Goal: Information Seeking & Learning: Learn about a topic

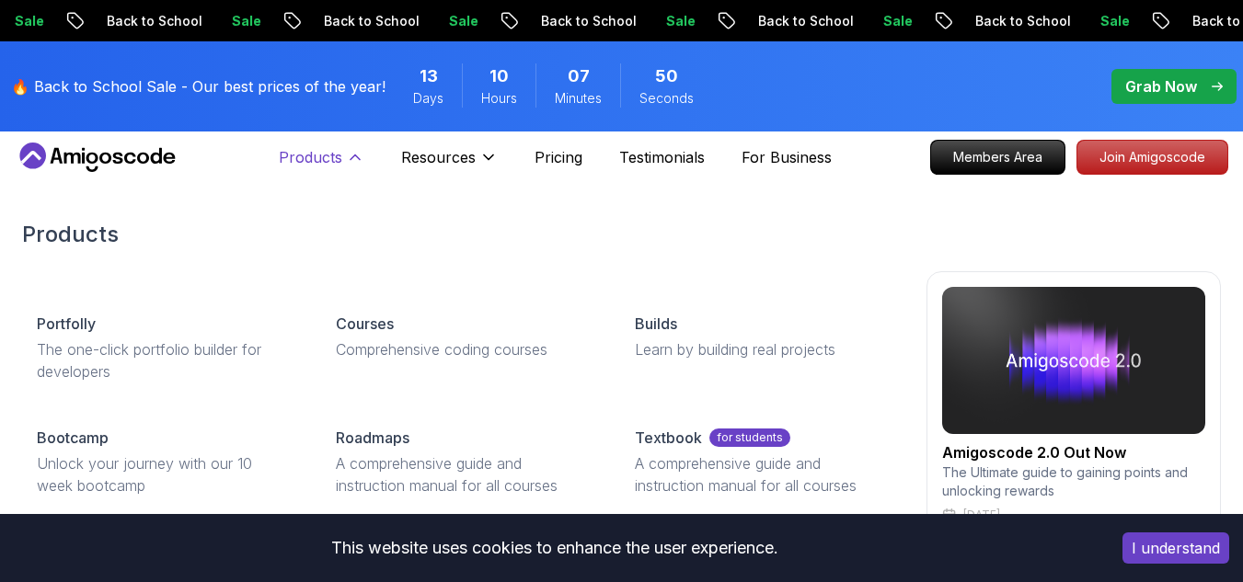
scroll to position [7, 0]
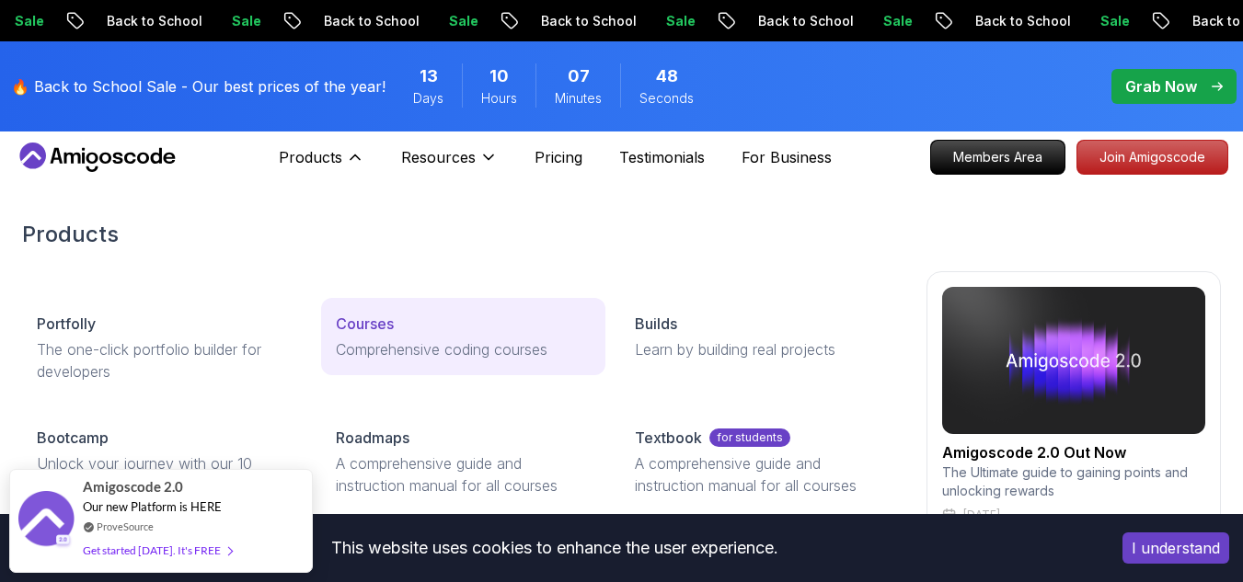
click at [346, 342] on p "Comprehensive coding courses" at bounding box center [463, 350] width 255 height 22
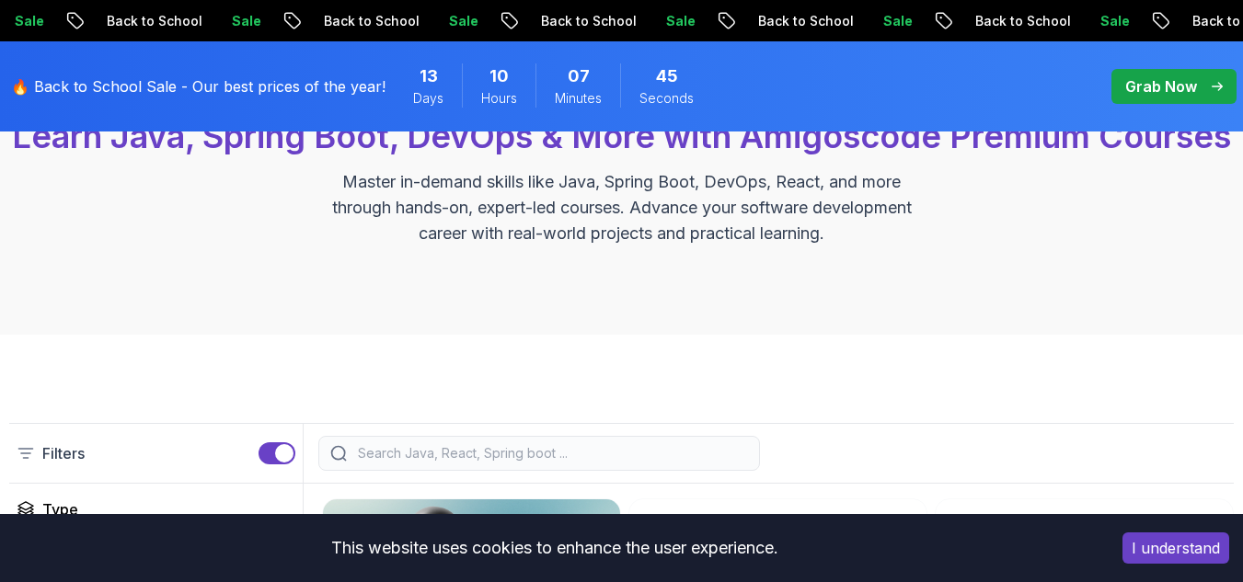
scroll to position [288, 0]
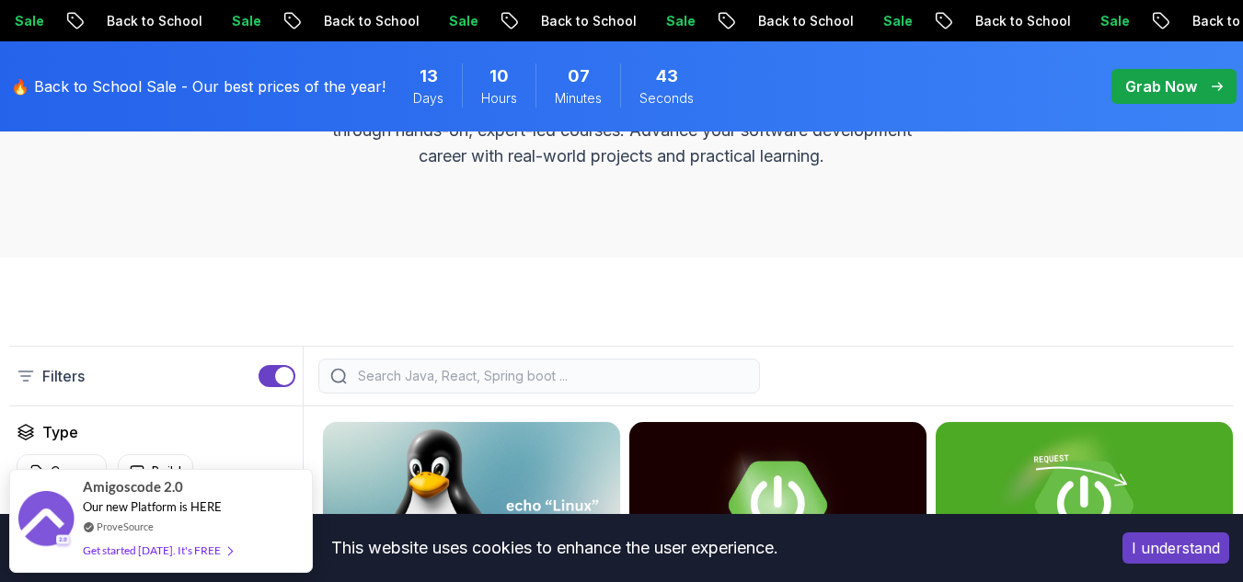
click at [1177, 534] on button "I understand" at bounding box center [1175, 548] width 107 height 31
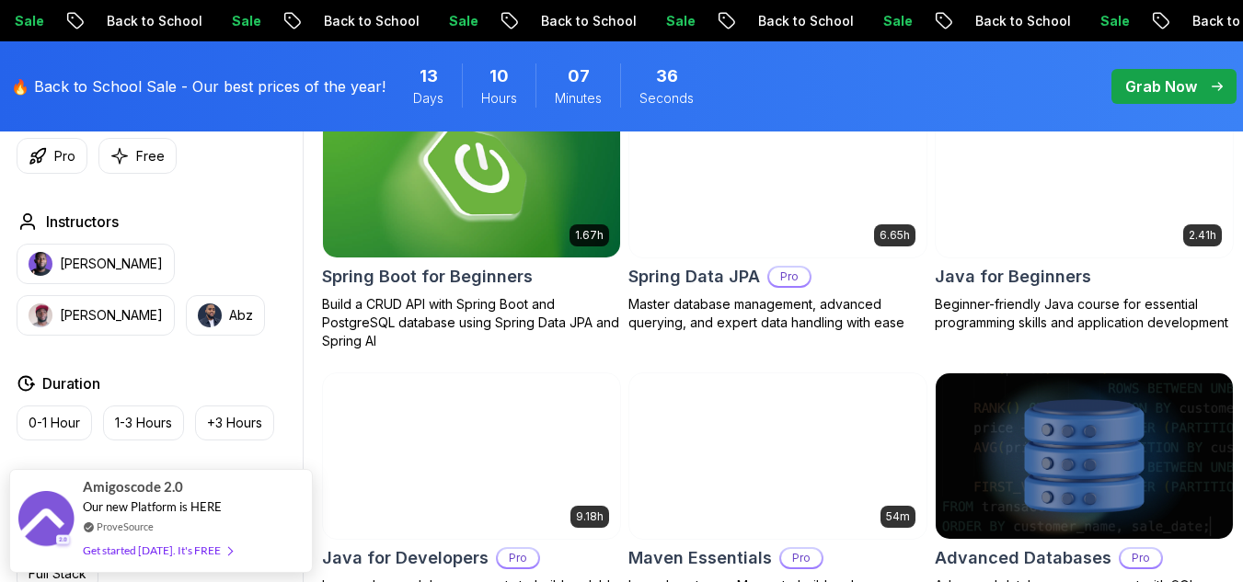
scroll to position [897, 0]
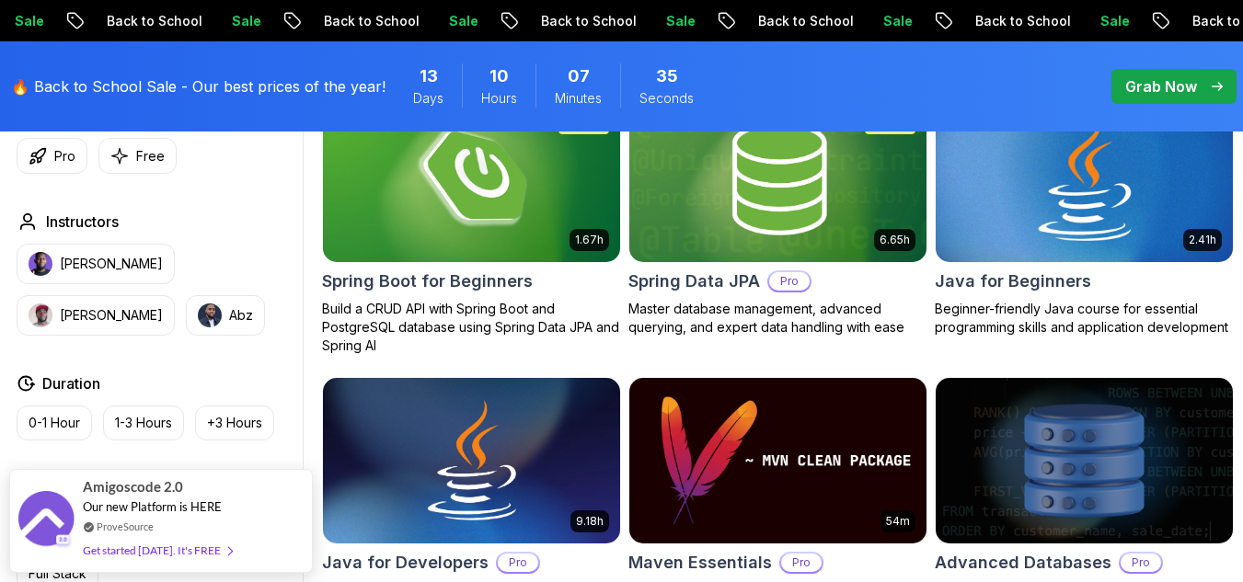
click at [1111, 260] on img at bounding box center [1084, 178] width 312 height 175
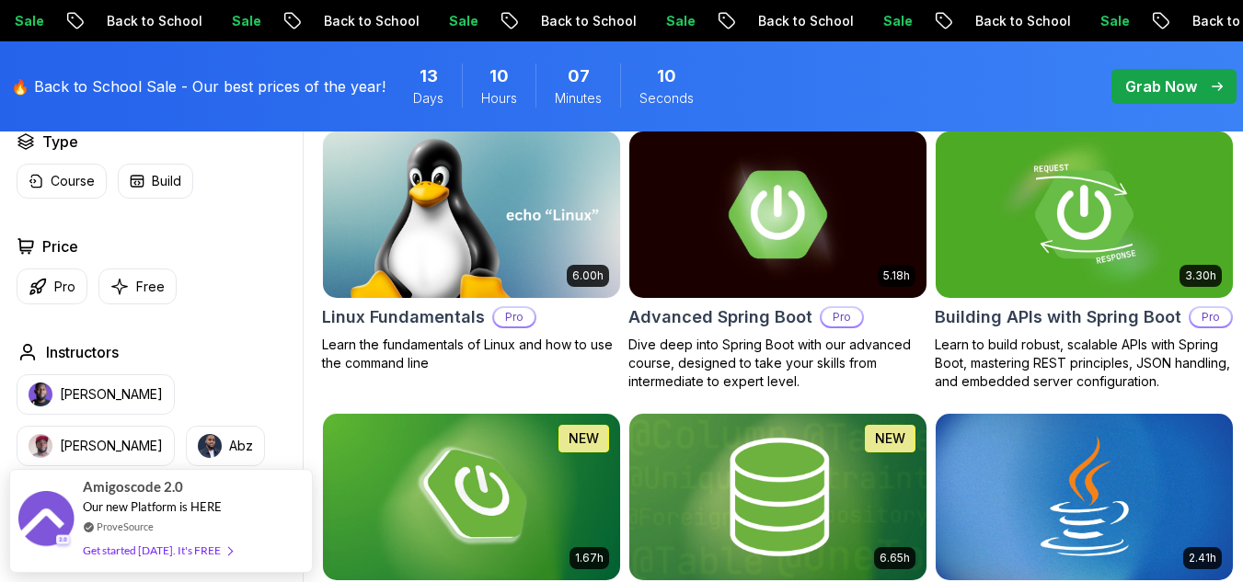
scroll to position [580, 0]
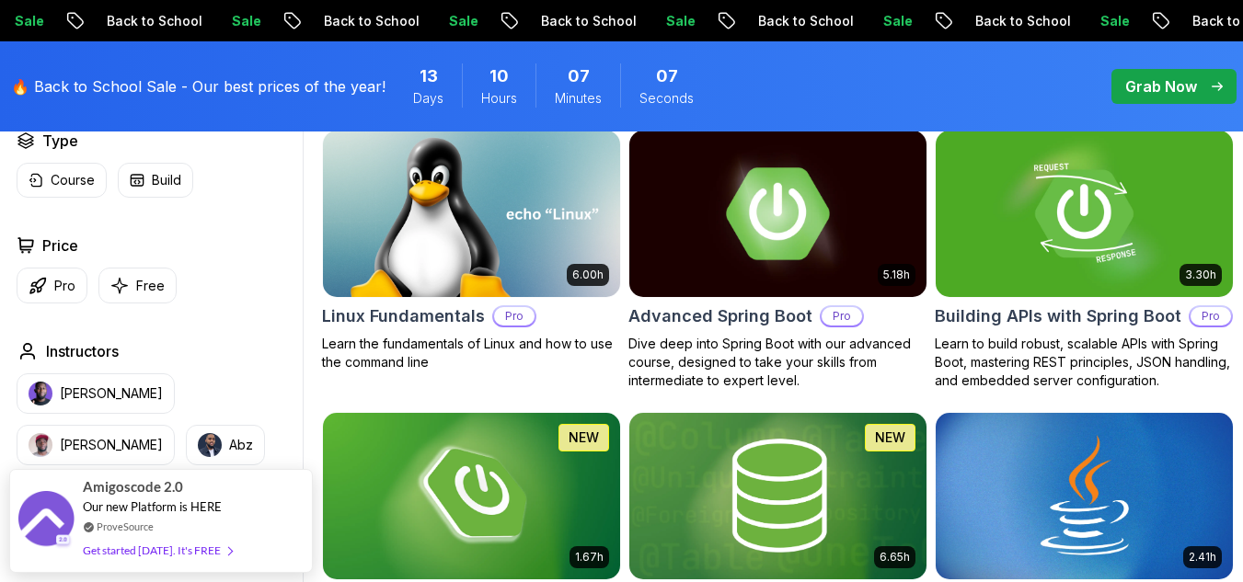
click at [753, 257] on img at bounding box center [778, 213] width 312 height 175
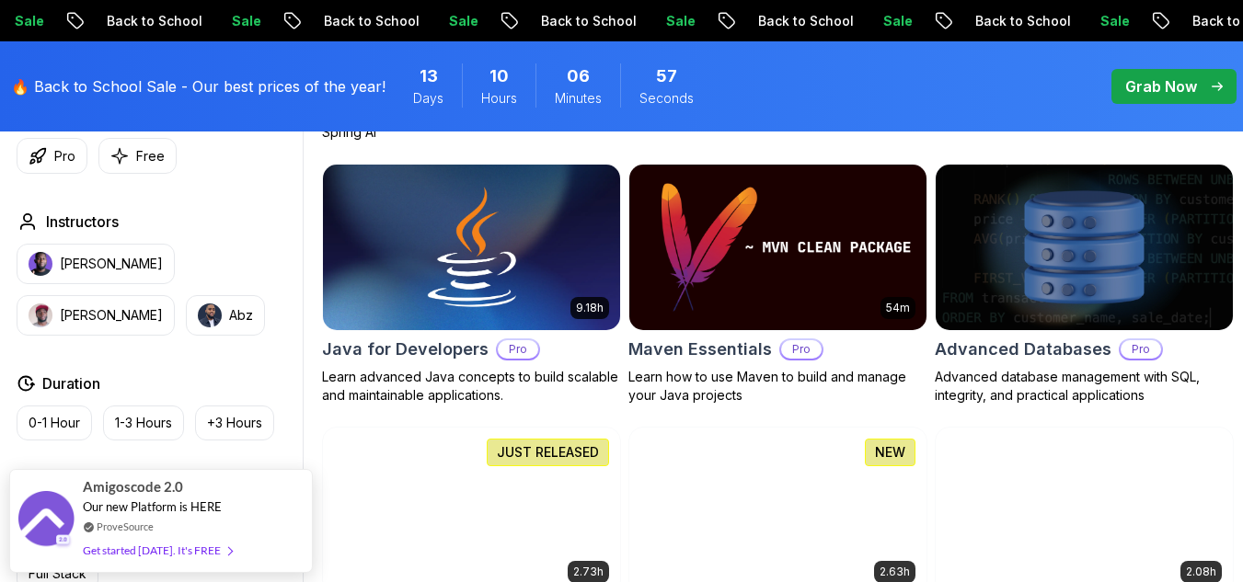
scroll to position [1111, 0]
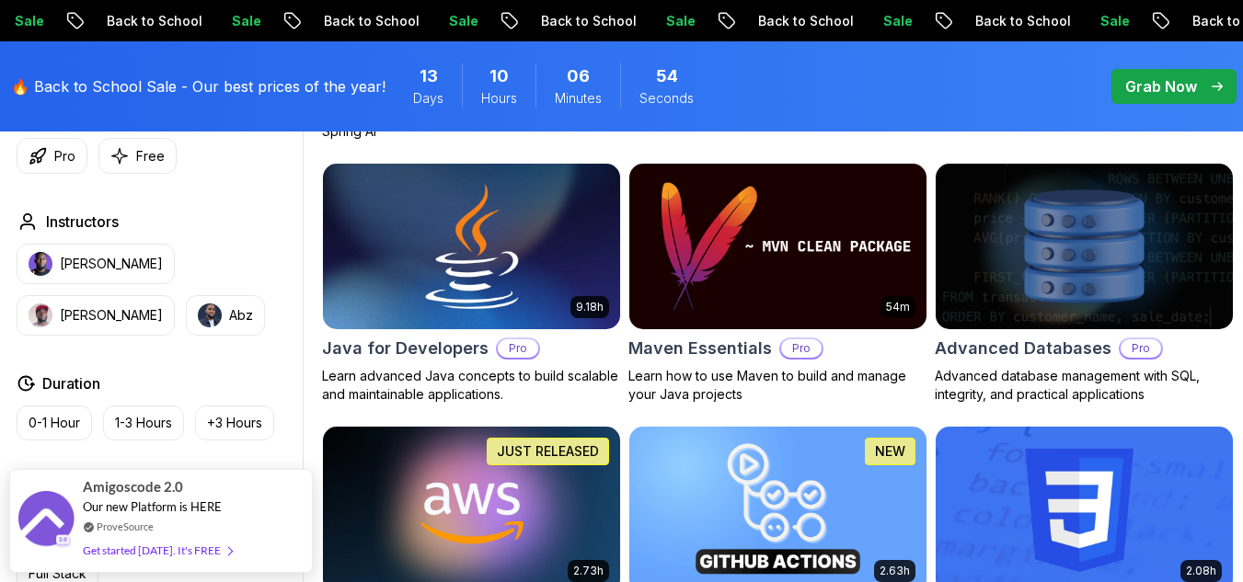
click at [415, 328] on img at bounding box center [472, 246] width 312 height 175
